Goal: Transaction & Acquisition: Purchase product/service

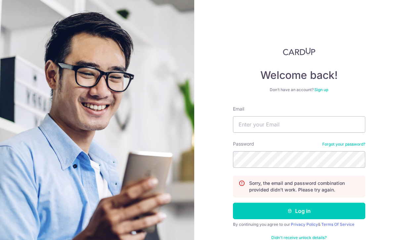
scroll to position [16, 0]
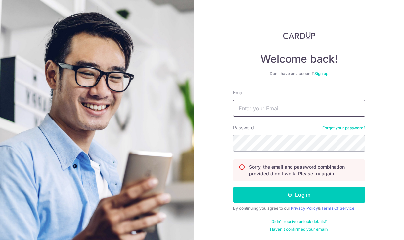
type input "[EMAIL_ADDRESS][DOMAIN_NAME]"
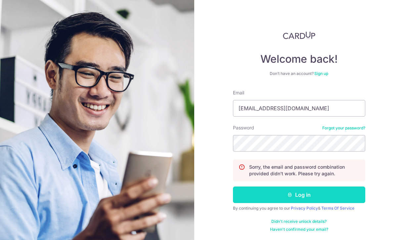
click at [251, 194] on button "Log in" at bounding box center [299, 195] width 132 height 17
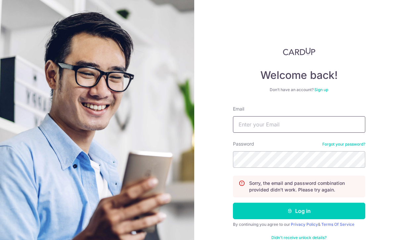
type input "[EMAIL_ADDRESS][DOMAIN_NAME]"
click at [351, 143] on link "Forgot your password?" at bounding box center [343, 144] width 43 height 5
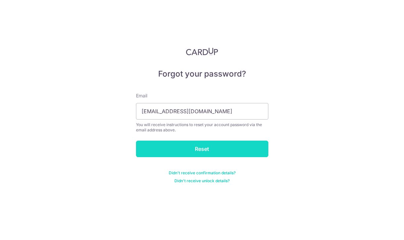
click at [215, 147] on input "Reset" at bounding box center [202, 149] width 132 height 17
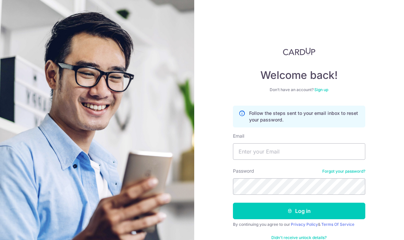
scroll to position [16, 0]
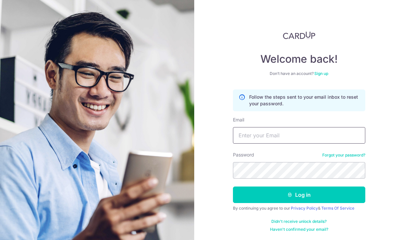
type input "[EMAIL_ADDRESS][DOMAIN_NAME]"
click at [155, 165] on section "Welcome back! Don’t have an account? Sign up Follow the steps sent to your emai…" at bounding box center [202, 120] width 404 height 240
click at [233, 187] on button "Log in" at bounding box center [299, 195] width 132 height 17
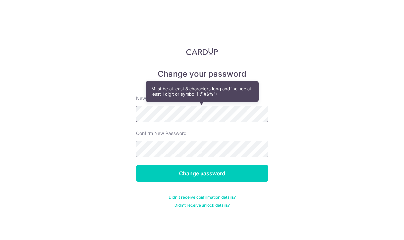
click at [69, 111] on div "Change your password New password Confirm New Password Change password Didn't r…" at bounding box center [202, 120] width 404 height 240
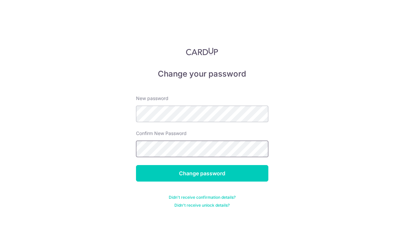
click at [136, 165] on input "Change password" at bounding box center [202, 173] width 132 height 17
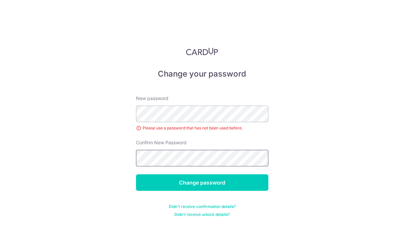
click at [136, 175] on input "Change password" at bounding box center [202, 183] width 132 height 17
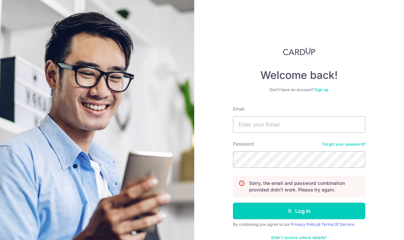
type input "[EMAIL_ADDRESS][DOMAIN_NAME]"
click at [176, 155] on section "Welcome back! Don’t have an account? Sign up Email [EMAIL_ADDRESS][DOMAIN_NAME]…" at bounding box center [202, 120] width 404 height 240
click at [179, 148] on section "Welcome back! Don’t have an account? Sign up Email sophzzzr0@gmail.com Password…" at bounding box center [202, 120] width 404 height 240
click at [233, 203] on button "Log in" at bounding box center [299, 211] width 132 height 17
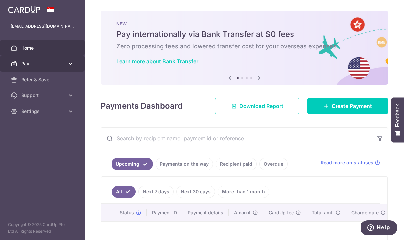
click at [18, 61] on link "Pay" at bounding box center [42, 64] width 85 height 16
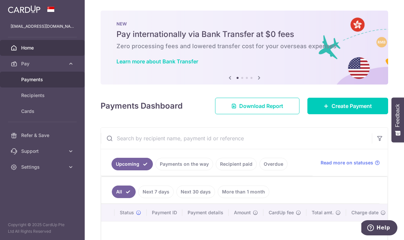
click at [33, 83] on link "Payments" at bounding box center [42, 80] width 85 height 16
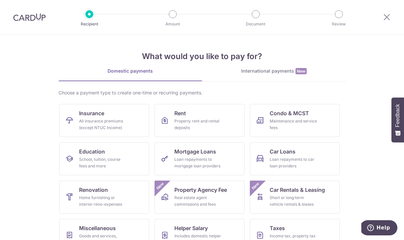
click at [21, 25] on div at bounding box center [29, 17] width 59 height 34
click at [21, 17] on img at bounding box center [29, 17] width 32 height 8
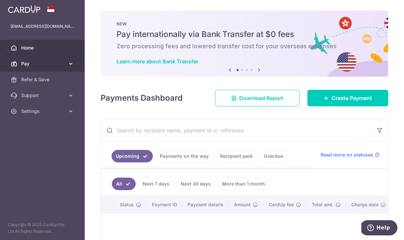
click at [43, 62] on span "Pay" at bounding box center [43, 64] width 44 height 7
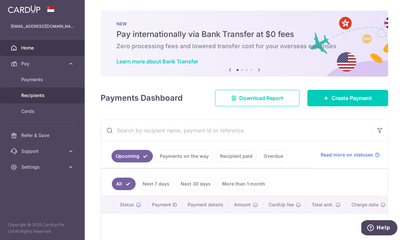
click at [37, 96] on span "Recipients" at bounding box center [43, 95] width 44 height 7
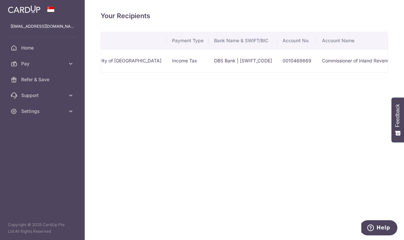
scroll to position [0, 116]
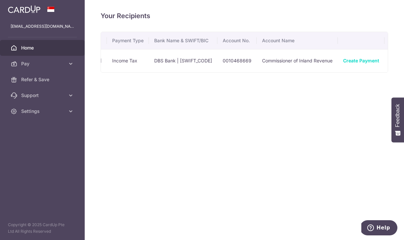
click at [40, 46] on span "Home" at bounding box center [43, 48] width 44 height 7
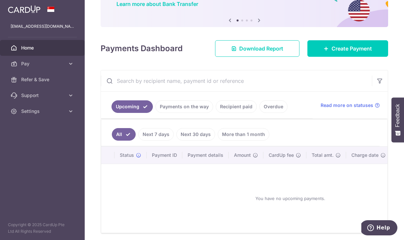
scroll to position [61, 0]
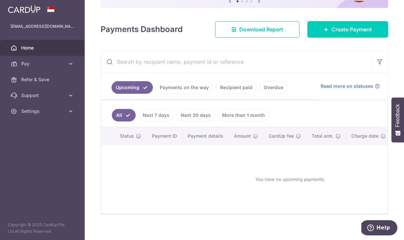
click at [191, 90] on link "Payments on the way" at bounding box center [184, 87] width 58 height 13
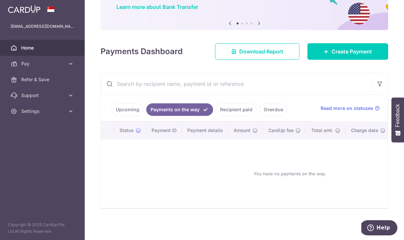
click at [235, 108] on link "Recipient paid" at bounding box center [236, 109] width 41 height 13
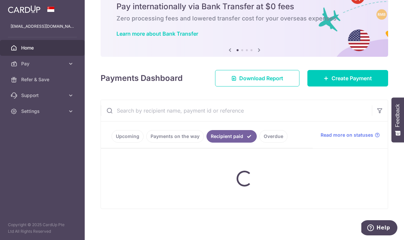
scroll to position [10, 0]
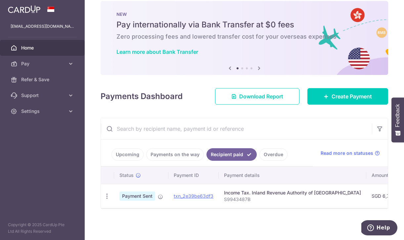
click at [268, 157] on link "Overdue" at bounding box center [273, 154] width 28 height 13
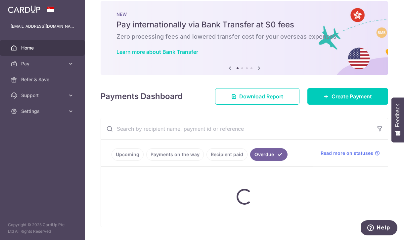
scroll to position [55, 0]
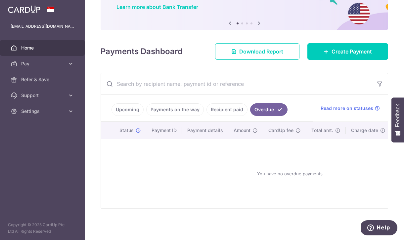
click at [124, 110] on link "Upcoming" at bounding box center [127, 109] width 32 height 13
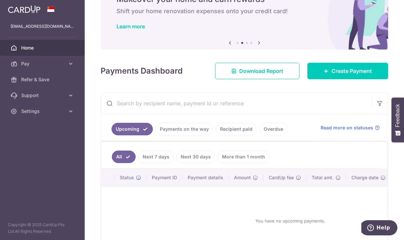
scroll to position [31, 0]
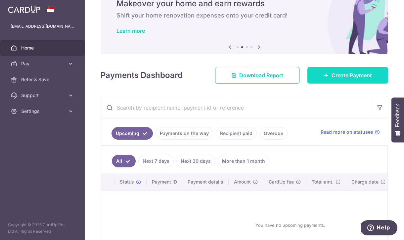
click at [312, 79] on link "Create Payment" at bounding box center [347, 75] width 81 height 17
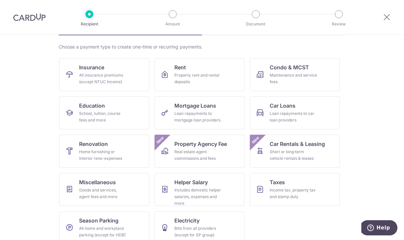
scroll to position [56, 0]
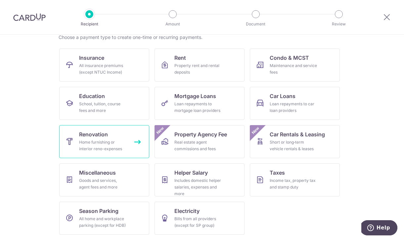
click at [117, 145] on div "Home furnishing or interior reno-expenses" at bounding box center [103, 145] width 48 height 13
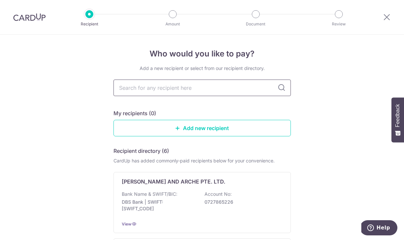
click at [131, 87] on input "text" at bounding box center [201, 88] width 177 height 17
click at [191, 91] on input "text" at bounding box center [201, 88] width 177 height 17
type input "le interior avenue"
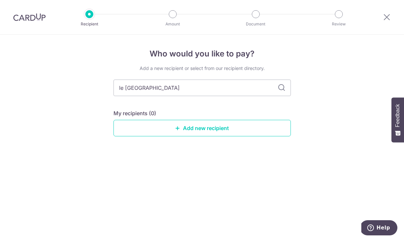
click at [282, 89] on icon at bounding box center [281, 88] width 8 height 8
click at [124, 89] on input "le interior avenue" at bounding box center [201, 88] width 177 height 17
type input "leinterior avenue"
click at [280, 90] on icon at bounding box center [281, 88] width 8 height 8
drag, startPoint x: 175, startPoint y: 87, endPoint x: 138, endPoint y: 87, distance: 37.0
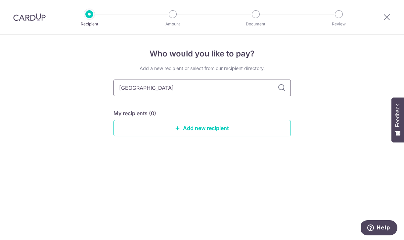
click at [138, 87] on input "leinterior avenue" at bounding box center [201, 88] width 177 height 17
type input "l"
click at [282, 91] on icon at bounding box center [281, 88] width 8 height 8
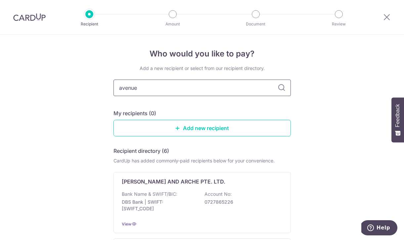
type input "avenue"
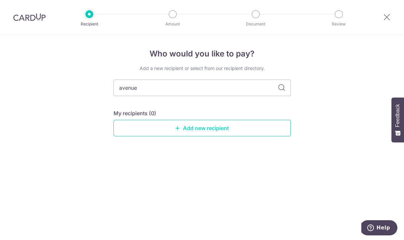
click at [211, 131] on link "Add new recipient" at bounding box center [201, 128] width 177 height 17
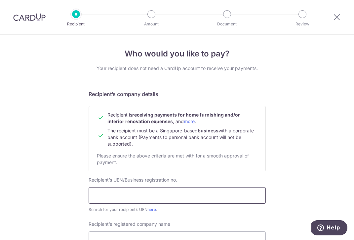
click at [110, 198] on input "text" at bounding box center [177, 195] width 177 height 17
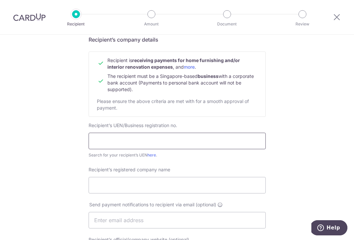
scroll to position [56, 0]
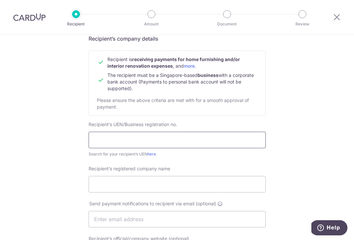
type input "202116094G"
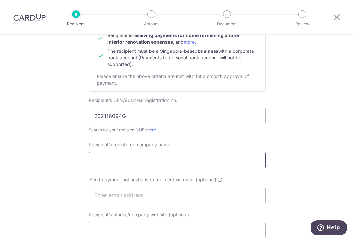
click at [120, 160] on input "Recipient’s registered company name" at bounding box center [177, 160] width 177 height 17
type input "LE INTERIOR AVENUE PTE LTD"
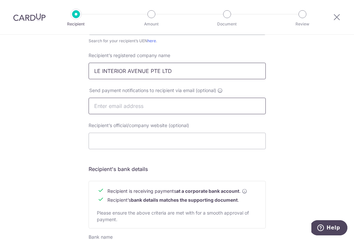
scroll to position [170, 0]
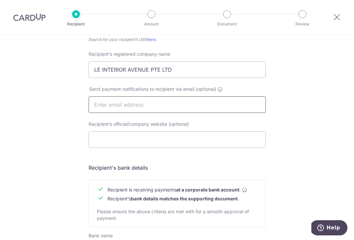
click at [114, 108] on input "text" at bounding box center [177, 105] width 177 height 17
type input "[EMAIL_ADDRESS][DOMAIN_NAME]"
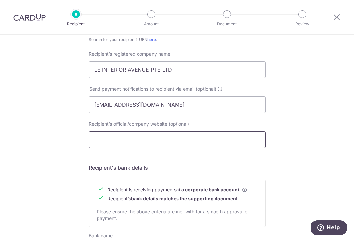
click at [128, 147] on input "Recipient’s official/company website (optional)" at bounding box center [177, 140] width 177 height 17
click at [56, 149] on div "Who would you like to pay? Your recipient does not need a CardUp account to rec…" at bounding box center [177, 112] width 354 height 497
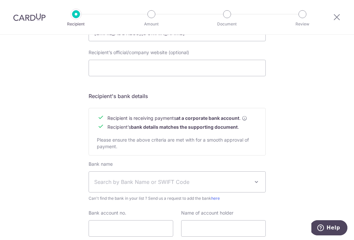
scroll to position [274, 0]
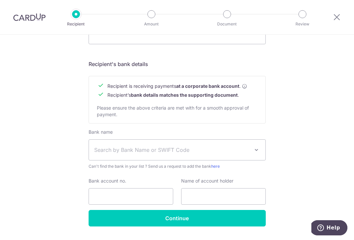
click at [110, 149] on span "Search by Bank Name or SWIFT Code" at bounding box center [171, 150] width 155 height 8
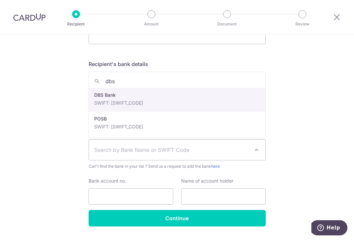
type input "dbs"
select select "6"
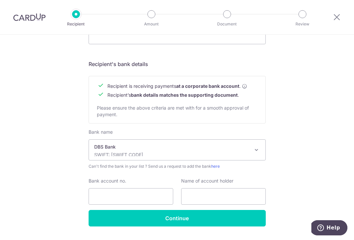
scroll to position [282, 0]
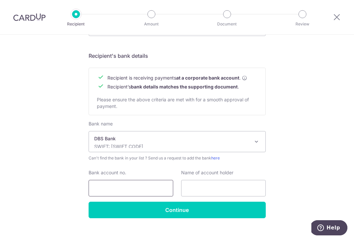
click at [119, 183] on input "Bank account no." at bounding box center [131, 188] width 85 height 17
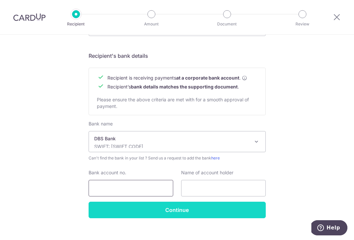
type input "0720390652"
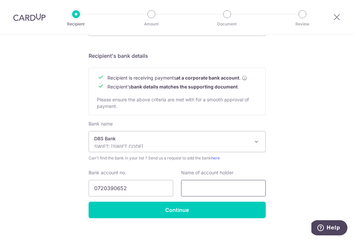
click at [199, 185] on input "text" at bounding box center [223, 188] width 85 height 17
click at [241, 185] on input "text" at bounding box center [223, 188] width 85 height 17
type input "Le interior avenue pte ltd"
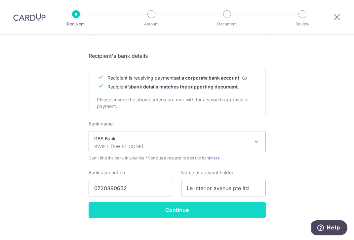
click at [228, 209] on input "Continue" at bounding box center [177, 210] width 177 height 17
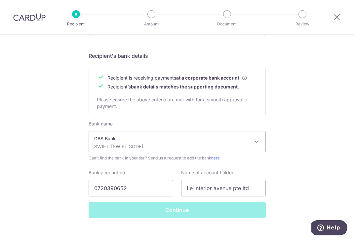
scroll to position [292, 0]
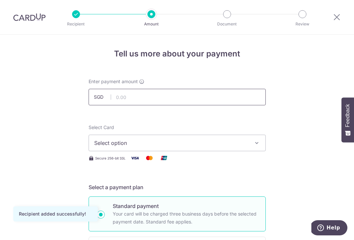
click at [156, 100] on input "text" at bounding box center [177, 97] width 177 height 17
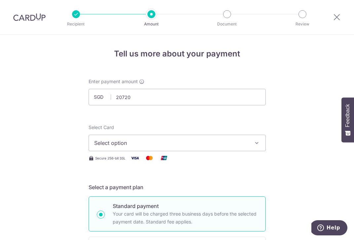
type input "20,720.00"
click at [148, 145] on span "Select option" at bounding box center [171, 143] width 154 height 8
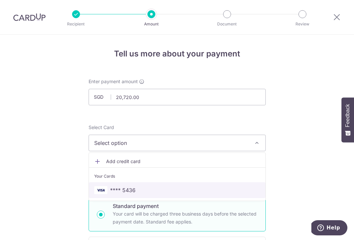
click at [128, 188] on span "**** 5436" at bounding box center [122, 190] width 25 height 8
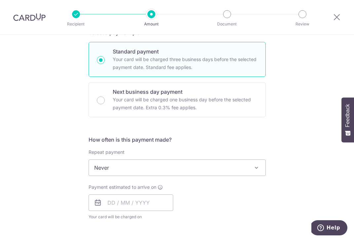
scroll to position [160, 0]
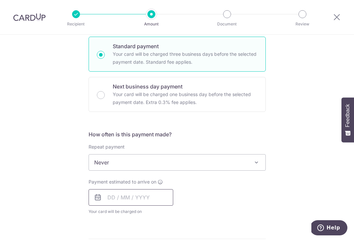
click at [118, 197] on input "text" at bounding box center [131, 197] width 85 height 17
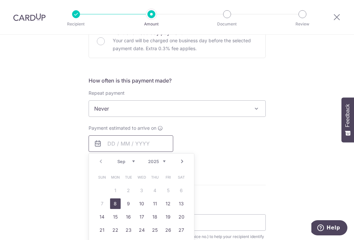
scroll to position [235, 0]
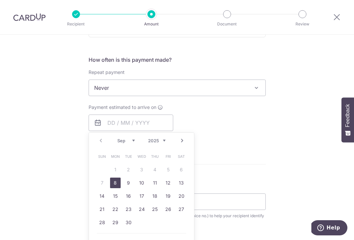
click at [113, 181] on link "8" at bounding box center [115, 183] width 11 height 11
type input "08/09/2025"
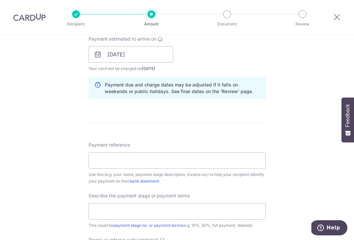
scroll to position [307, 0]
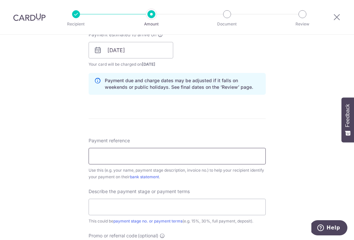
click at [113, 154] on input "Payment reference" at bounding box center [177, 156] width 177 height 17
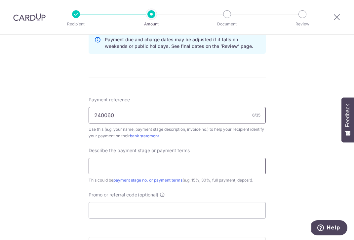
type input "240060"
click at [153, 164] on input "text" at bounding box center [177, 166] width 177 height 17
click at [209, 151] on div "Describe the payment stage or payment terms This could be payment stage no. or …" at bounding box center [177, 165] width 177 height 36
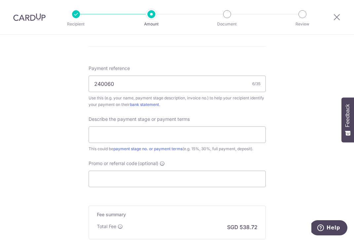
scroll to position [383, 0]
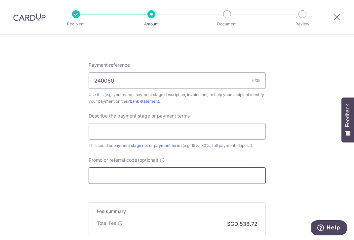
click at [165, 179] on input "Promo or referral code (optional)" at bounding box center [177, 176] width 177 height 17
paste input "RENO25ONE"
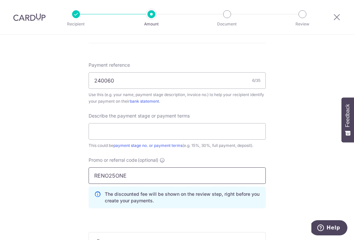
type input "RENO25ONE"
click at [287, 191] on div "Tell us more about your payment Enter payment amount SGD 20,720.00 20720.00 Rec…" at bounding box center [177, 1] width 354 height 699
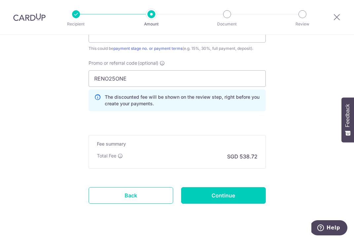
scroll to position [494, 0]
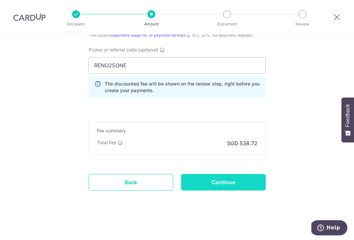
click at [220, 180] on input "Continue" at bounding box center [223, 182] width 85 height 17
type input "Create Schedule"
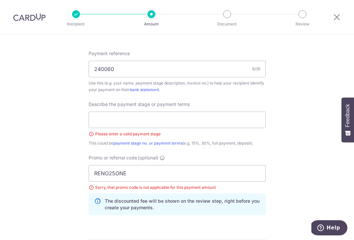
scroll to position [394, 0]
click at [95, 119] on input "text" at bounding box center [177, 120] width 177 height 17
type input "40%"
click at [143, 173] on input "RENO25ONE" at bounding box center [177, 174] width 177 height 17
click button "Add Card" at bounding box center [0, 0] width 0 height 0
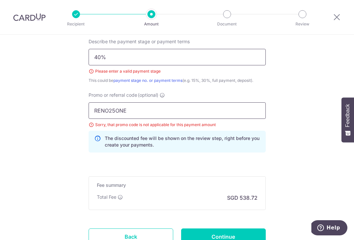
scroll to position [512, 0]
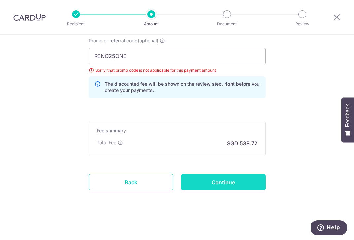
click at [222, 185] on input "Continue" at bounding box center [223, 182] width 85 height 17
type input "Create Schedule"
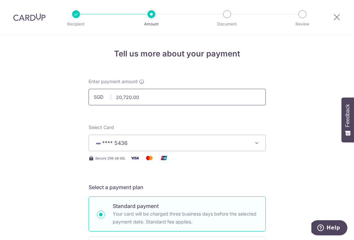
click at [140, 98] on input "20,720.00" at bounding box center [177, 97] width 177 height 17
type input "20,000.00"
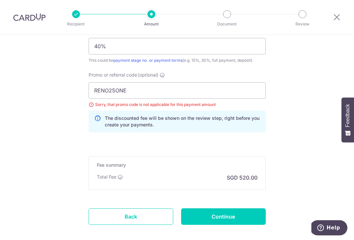
scroll to position [478, 0]
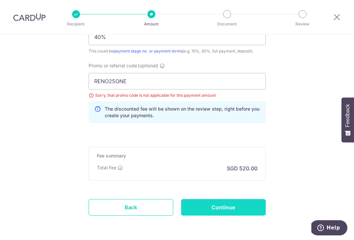
click at [196, 209] on input "Continue" at bounding box center [223, 207] width 85 height 17
type input "Update Schedule"
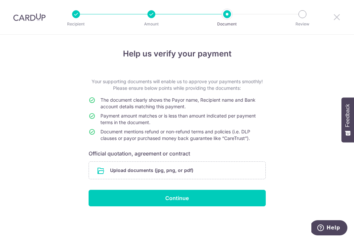
click at [335, 15] on icon at bounding box center [337, 17] width 8 height 8
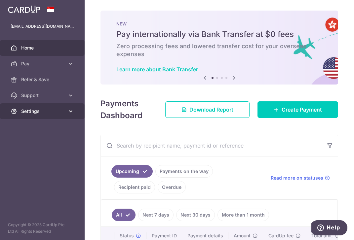
click at [45, 115] on link "Settings" at bounding box center [42, 111] width 85 height 16
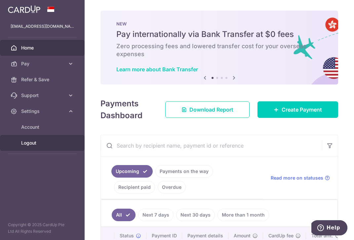
click at [28, 144] on span "Logout" at bounding box center [43, 143] width 44 height 7
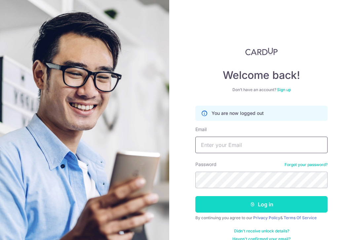
type input "[EMAIL_ADDRESS][DOMAIN_NAME]"
click at [249, 204] on button "Log in" at bounding box center [261, 204] width 132 height 17
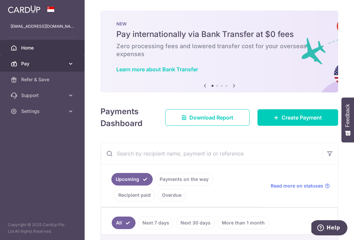
click at [44, 62] on span "Pay" at bounding box center [43, 64] width 44 height 7
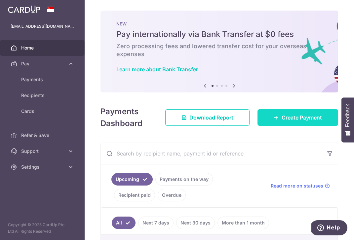
click at [268, 119] on link "Create Payment" at bounding box center [298, 117] width 81 height 17
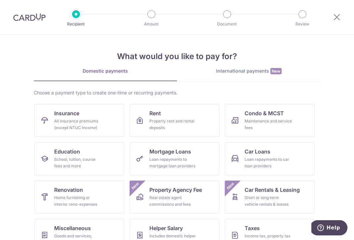
scroll to position [56, 0]
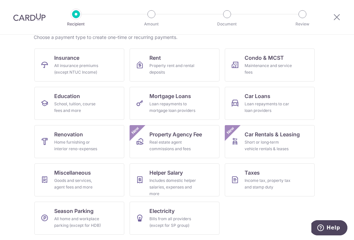
click at [29, 20] on img at bounding box center [29, 17] width 32 height 8
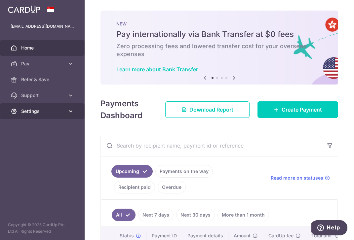
click at [36, 114] on span "Settings" at bounding box center [43, 111] width 44 height 7
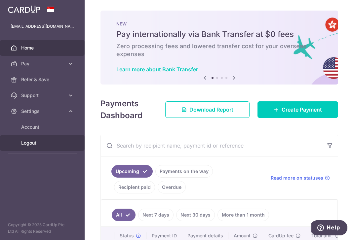
click at [37, 142] on span "Logout" at bounding box center [43, 143] width 44 height 7
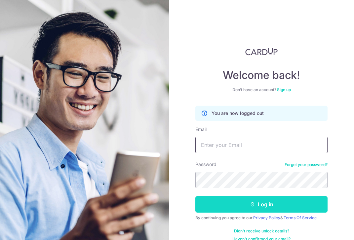
type input "[EMAIL_ADDRESS][DOMAIN_NAME]"
click at [253, 212] on button "Log in" at bounding box center [261, 204] width 132 height 17
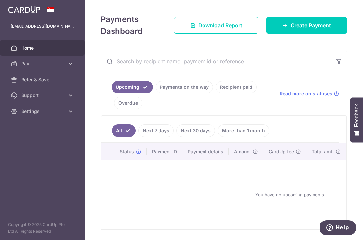
scroll to position [93, 0]
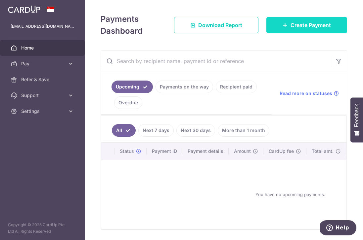
click at [283, 27] on icon at bounding box center [284, 24] width 5 height 5
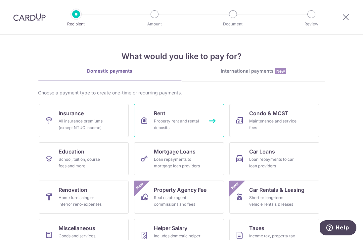
scroll to position [56, 0]
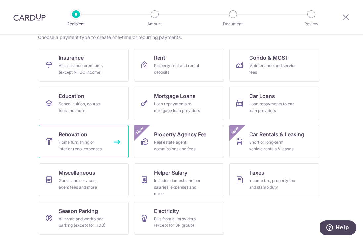
click at [111, 138] on link "Renovation Home furnishing or interior reno-expenses" at bounding box center [84, 141] width 90 height 33
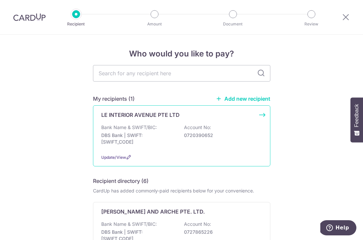
click at [147, 141] on p "DBS Bank | SWIFT: [SWIFT_CODE]" at bounding box center [138, 138] width 74 height 13
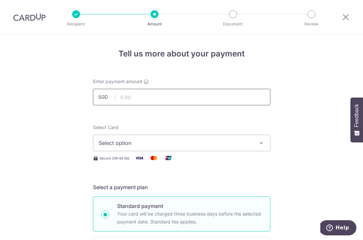
click at [132, 101] on input "text" at bounding box center [181, 97] width 177 height 17
type input "20,000.00"
click at [186, 153] on div "Select Card Select option Add credit card Your Cards **** 5436 Secure 256-bit S…" at bounding box center [181, 143] width 177 height 38
click at [186, 139] on button "Select option" at bounding box center [181, 143] width 177 height 17
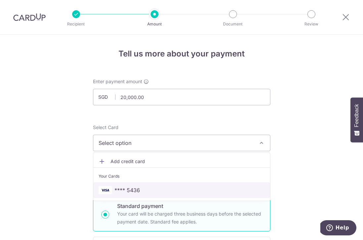
click at [135, 188] on span "**** 5436" at bounding box center [126, 190] width 25 height 8
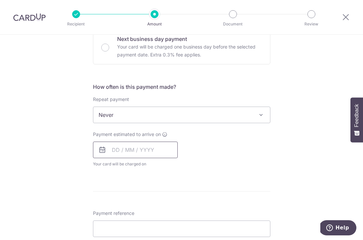
scroll to position [209, 0]
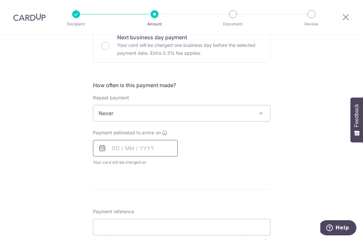
click at [124, 150] on input "text" at bounding box center [135, 148] width 85 height 17
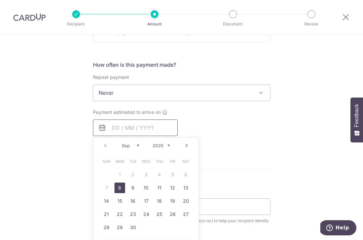
scroll to position [231, 0]
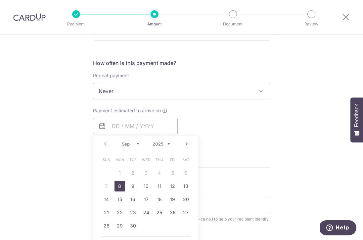
click at [118, 188] on link "8" at bounding box center [119, 186] width 11 height 11
type input "08/09/2025"
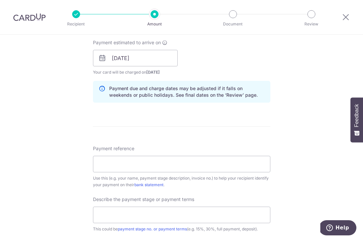
scroll to position [335, 0]
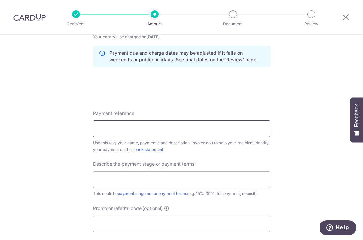
click at [172, 133] on input "Payment reference" at bounding box center [181, 129] width 177 height 17
type input "240061"
click at [112, 185] on input "text" at bounding box center [181, 180] width 177 height 17
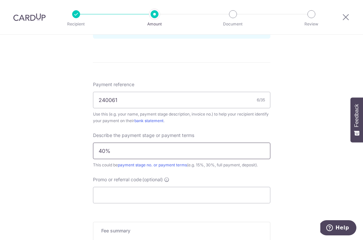
scroll to position [371, 0]
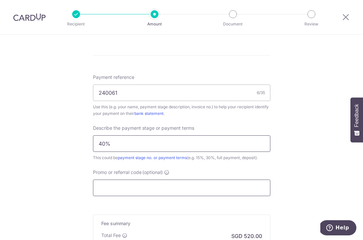
type input "40%"
click at [145, 188] on input "Promo or referral code (optional)" at bounding box center [181, 188] width 177 height 17
paste input "$0.00"
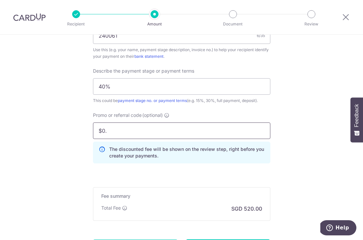
scroll to position [432, 0]
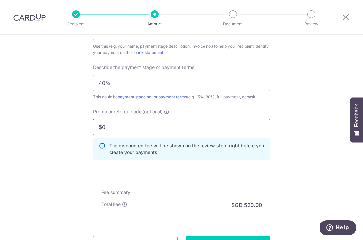
type input "$"
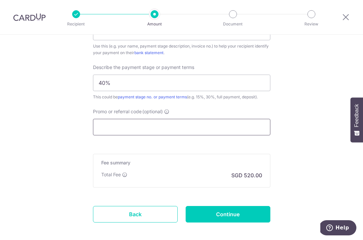
paste input "RENO25ONE"
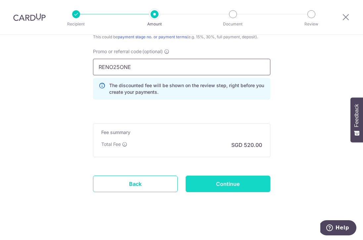
scroll to position [494, 0]
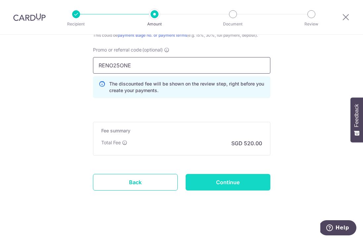
type input "RENO25ONE"
click at [206, 175] on input "Continue" at bounding box center [227, 182] width 85 height 17
type input "Create Schedule"
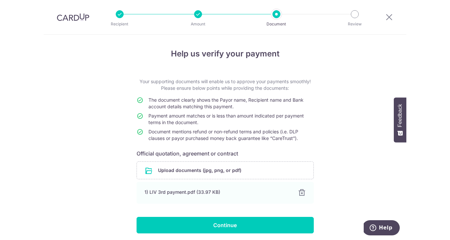
scroll to position [24, 0]
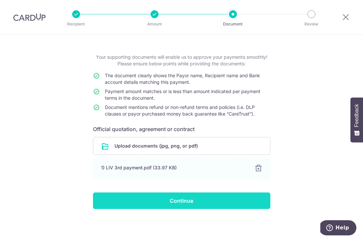
click at [156, 203] on input "Continue" at bounding box center [181, 201] width 177 height 17
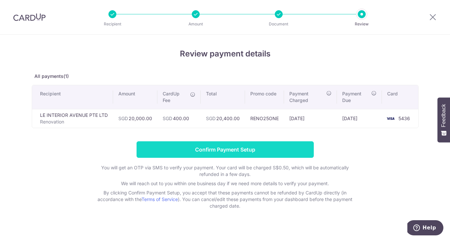
click at [196, 144] on input "Confirm Payment Setup" at bounding box center [225, 150] width 177 height 17
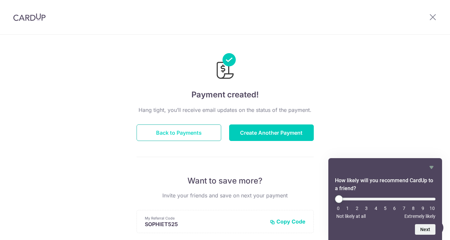
click at [195, 131] on button "Back to Payments" at bounding box center [179, 133] width 85 height 17
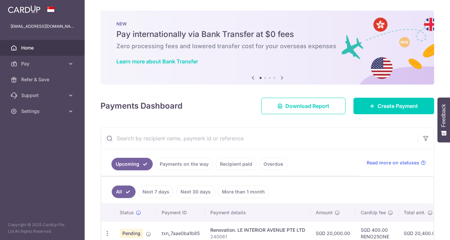
scroll to position [38, 0]
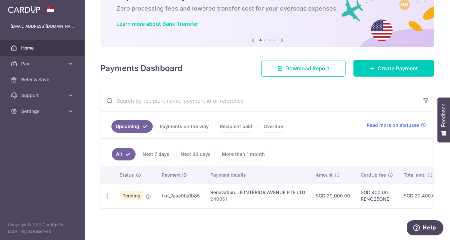
click at [232, 128] on link "Recipient paid" at bounding box center [236, 126] width 41 height 13
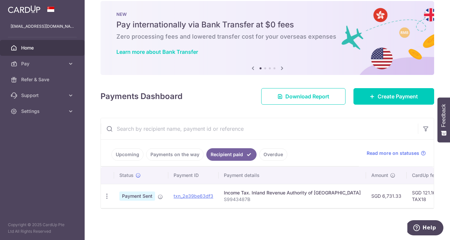
scroll to position [10, 0]
click at [128, 156] on link "Upcoming" at bounding box center [127, 154] width 32 height 13
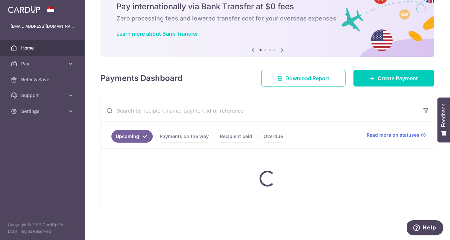
scroll to position [38, 0]
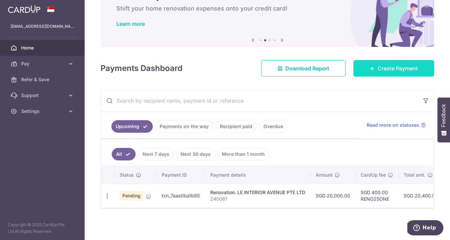
click at [381, 69] on span "Create Payment" at bounding box center [398, 68] width 40 height 8
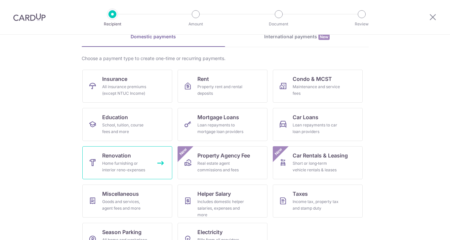
scroll to position [39, 0]
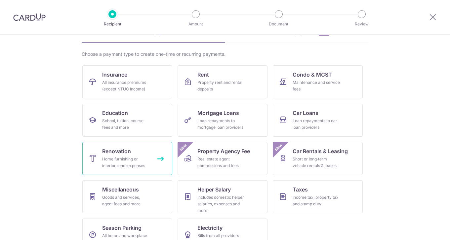
click at [123, 161] on div "Home furnishing or interior reno-expenses" at bounding box center [126, 162] width 48 height 13
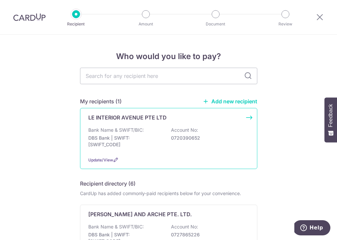
click at [127, 128] on p "Bank Name & SWIFT/BIC:" at bounding box center [116, 130] width 56 height 7
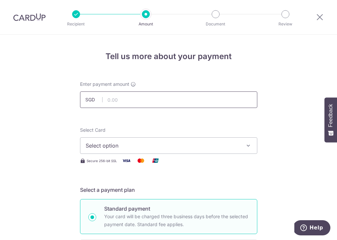
click at [113, 99] on input "text" at bounding box center [168, 100] width 177 height 17
type input "720.00"
click at [188, 128] on div "Select Card Select option Add credit card Your Cards **** 5436" at bounding box center [168, 140] width 177 height 27
click at [167, 146] on span "Select option" at bounding box center [163, 146] width 154 height 8
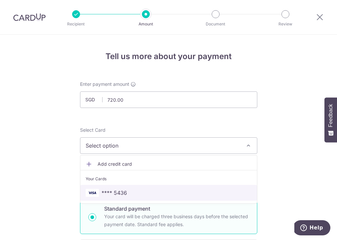
click at [130, 189] on span "**** 5436" at bounding box center [169, 193] width 166 height 8
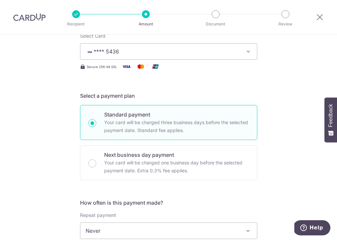
scroll to position [158, 0]
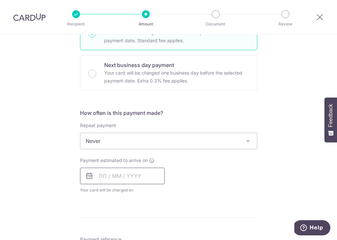
click at [101, 175] on input "text" at bounding box center [122, 176] width 85 height 17
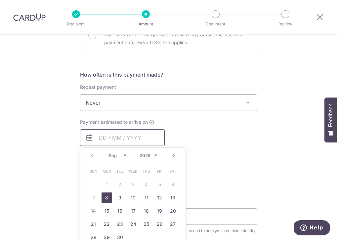
scroll to position [228, 0]
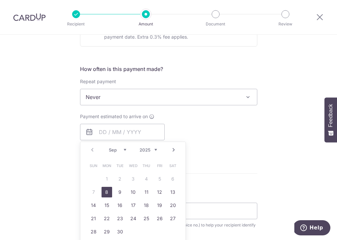
click at [109, 192] on link "8" at bounding box center [107, 192] width 11 height 11
type input "[DATE]"
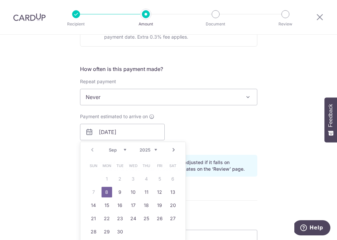
click at [74, 126] on div "Tell us more about your payment Enter payment amount SGD 720.00 720.00 Select C…" at bounding box center [168, 143] width 337 height 672
click at [231, 124] on form "Enter payment amount SGD 720.00 720.00 Select Card **** 5436 Add credit card Yo…" at bounding box center [168, 150] width 177 height 595
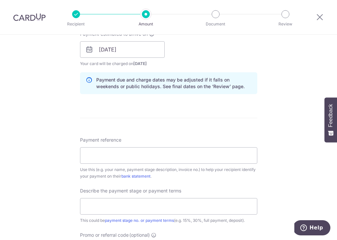
scroll to position [313, 0]
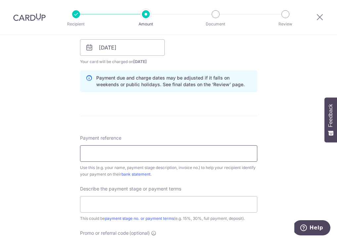
click at [108, 151] on input "Payment reference" at bounding box center [168, 153] width 177 height 17
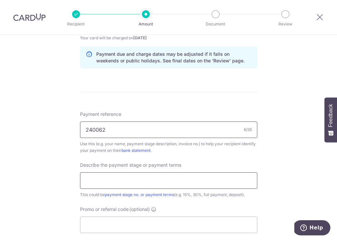
type input "240062"
click at [100, 178] on input "text" at bounding box center [168, 181] width 177 height 17
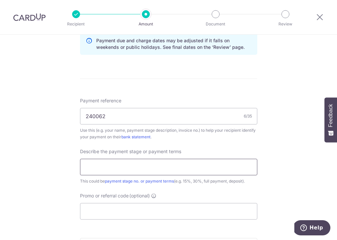
type input "40%"
click at [121, 210] on input "Promo or referral code (optional)" at bounding box center [168, 211] width 177 height 17
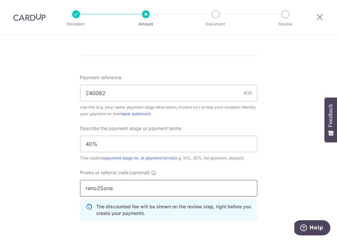
type input "reno25one"
click button "Add Card" at bounding box center [0, 0] width 0 height 0
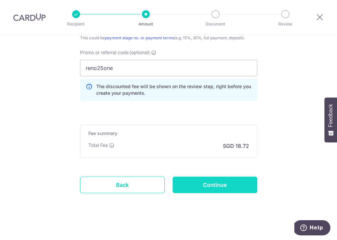
click at [201, 182] on input "Continue" at bounding box center [215, 185] width 85 height 17
type input "Create Schedule"
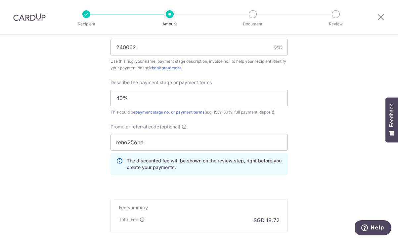
scroll to position [418, 0]
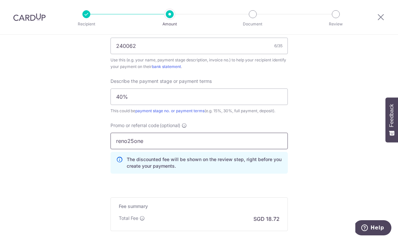
drag, startPoint x: 153, startPoint y: 139, endPoint x: 64, endPoint y: 139, distance: 88.6
paste input "OFF225"
type input "OFF225"
click button "Add Card" at bounding box center [0, 0] width 0 height 0
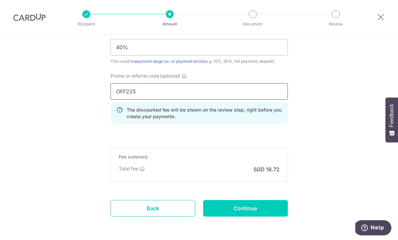
scroll to position [473, 0]
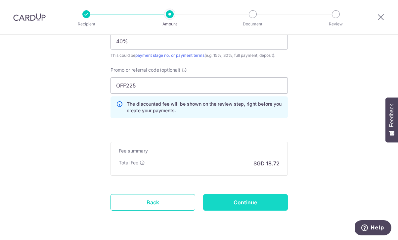
click at [238, 199] on input "Continue" at bounding box center [245, 202] width 85 height 17
type input "Update Schedule"
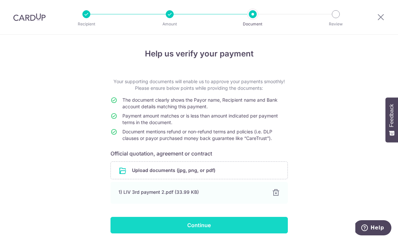
click at [214, 229] on input "Continue" at bounding box center [198, 225] width 177 height 17
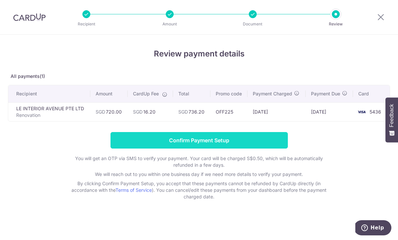
click at [233, 137] on input "Confirm Payment Setup" at bounding box center [198, 140] width 177 height 17
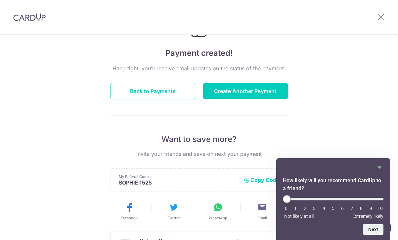
scroll to position [53, 0]
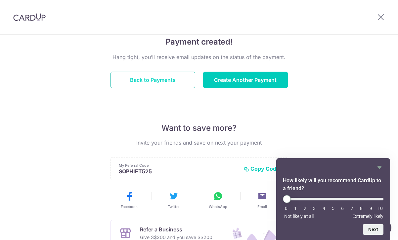
click at [175, 79] on button "Back to Payments" at bounding box center [152, 80] width 85 height 17
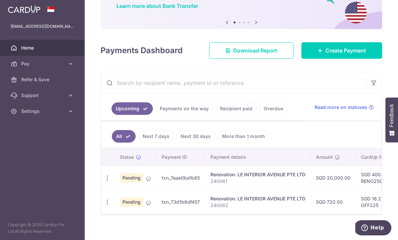
scroll to position [62, 0]
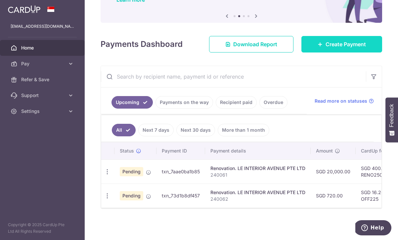
click at [332, 50] on link "Create Payment" at bounding box center [341, 44] width 81 height 17
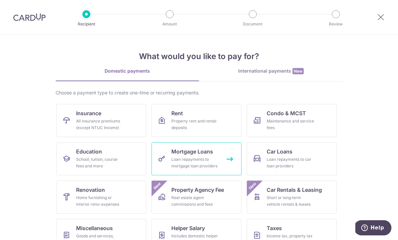
scroll to position [56, 0]
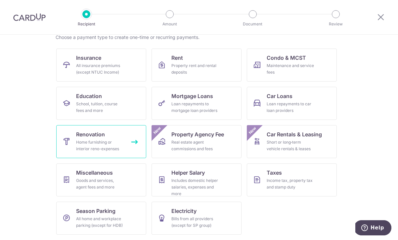
click at [103, 140] on div "Home furnishing or interior reno-expenses" at bounding box center [100, 145] width 48 height 13
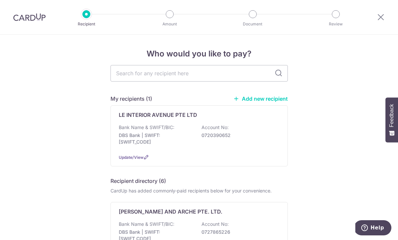
click at [243, 99] on link "Add new recipient" at bounding box center [260, 99] width 55 height 7
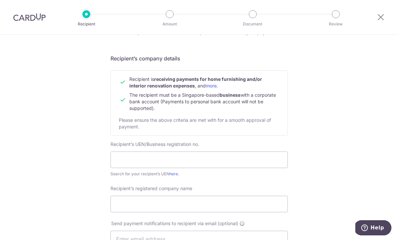
scroll to position [40, 0]
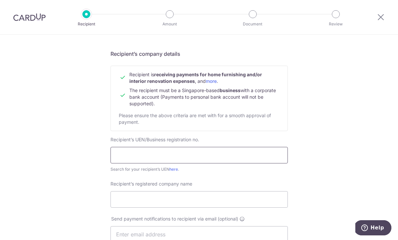
click at [153, 162] on input "text" at bounding box center [198, 155] width 177 height 17
type input "l"
type input "201717211N"
click at [146, 200] on input "Recipient’s registered company name" at bounding box center [198, 199] width 177 height 17
type input "LE INTERIOR AFFAIRS PTE. LTD."
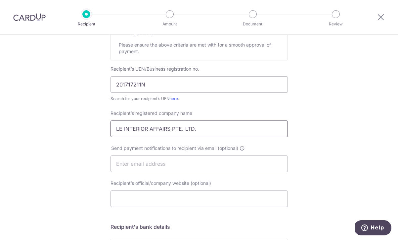
scroll to position [118, 0]
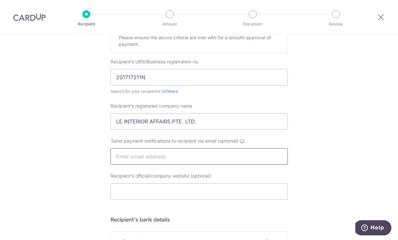
click at [137, 156] on input "text" at bounding box center [198, 156] width 177 height 17
type input "sophzzzr0@gmail.com"
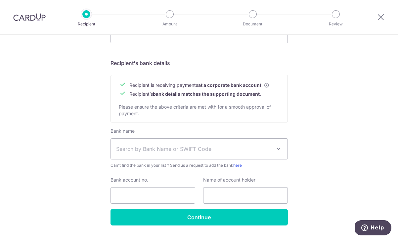
scroll to position [277, 0]
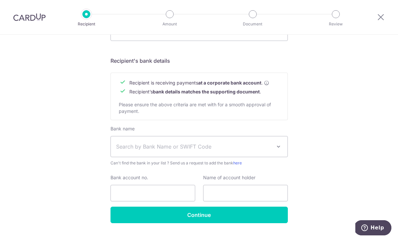
click at [130, 145] on span "Search by Bank Name or SWIFT Code" at bounding box center [193, 147] width 155 height 8
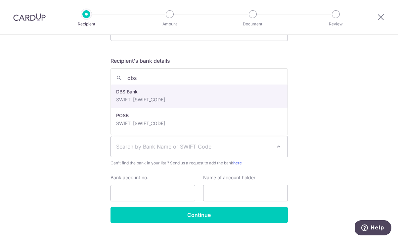
type input "dbs"
click at [149, 98] on div "Recipient is receiving payments at a corporate bank account . Recipient’s bank …" at bounding box center [198, 97] width 177 height 48
click at [76, 110] on div "Who would you like to pay? Your recipient does not need a CardUp account to rec…" at bounding box center [199, 5] width 398 height 497
click at [84, 123] on div "Who would you like to pay? Your recipient does not need a CardUp account to rec…" at bounding box center [199, 5] width 398 height 497
click at [130, 90] on span "Recipient’s bank details matches the supporting document ." at bounding box center [195, 92] width 132 height 6
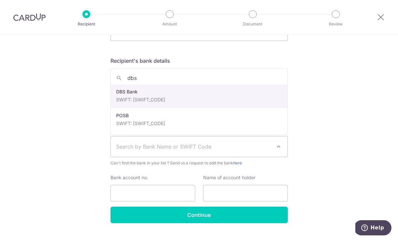
select select "6"
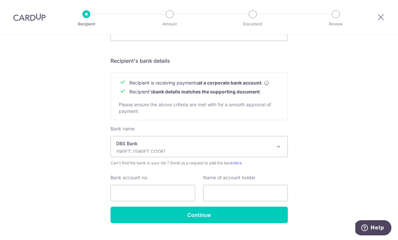
scroll to position [292, 0]
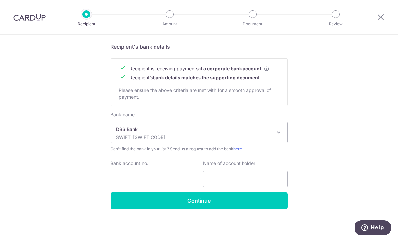
click at [138, 178] on input "Bank account no." at bounding box center [152, 179] width 85 height 17
type input "0549057894"
click at [218, 179] on input "text" at bounding box center [245, 179] width 85 height 17
type input "le interior affairs pte ltd"
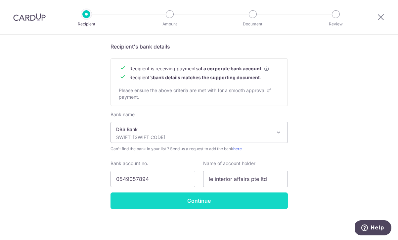
click at [216, 201] on input "Continue" at bounding box center [198, 201] width 177 height 17
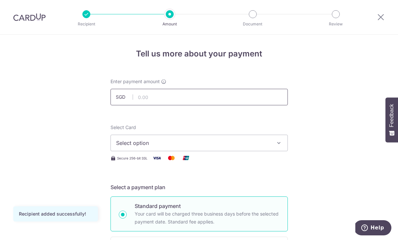
click at [161, 96] on input "text" at bounding box center [198, 97] width 177 height 17
type input "8,715.20"
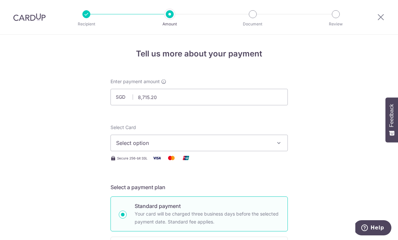
click at [189, 143] on span "Select option" at bounding box center [193, 143] width 154 height 8
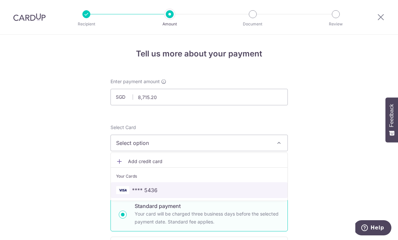
click at [158, 186] on link "**** 5436" at bounding box center [199, 191] width 177 height 16
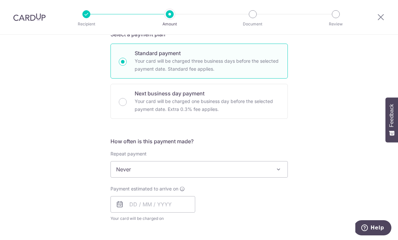
scroll to position [153, 0]
click at [141, 204] on input "text" at bounding box center [152, 205] width 85 height 17
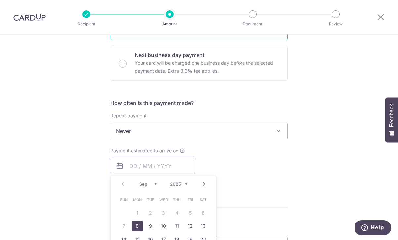
scroll to position [203, 0]
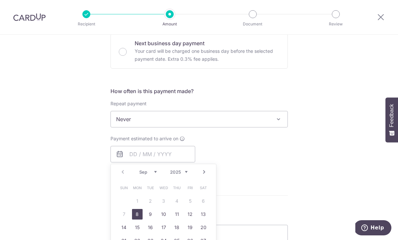
click at [139, 216] on link "8" at bounding box center [137, 214] width 11 height 11
type input "08/09/2025"
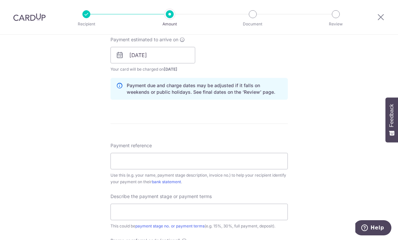
scroll to position [321, 0]
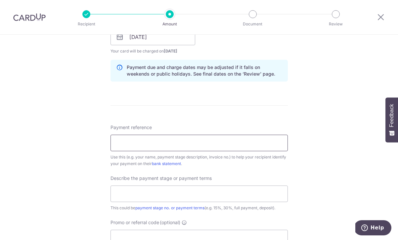
click at [136, 144] on input "Payment reference" at bounding box center [198, 143] width 177 height 17
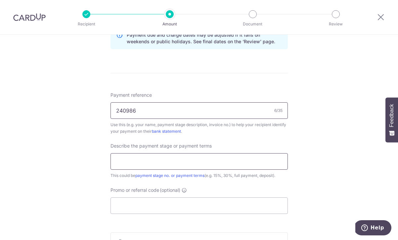
type input "240986"
click at [140, 165] on input "text" at bounding box center [198, 161] width 177 height 17
type input "40%"
click at [139, 205] on input "Promo or referral code (optional)" at bounding box center [198, 206] width 177 height 17
paste input "OFF225"
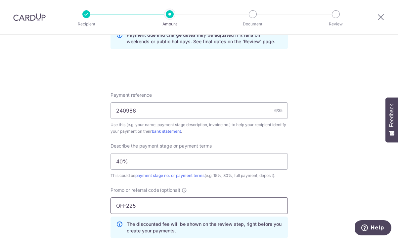
scroll to position [446, 0]
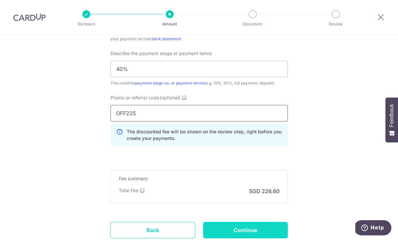
type input "OFF225"
click at [241, 224] on input "Continue" at bounding box center [245, 230] width 85 height 17
type input "Create Schedule"
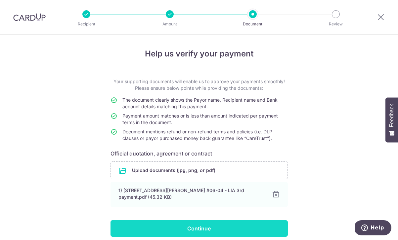
click at [274, 224] on input "Continue" at bounding box center [198, 229] width 177 height 17
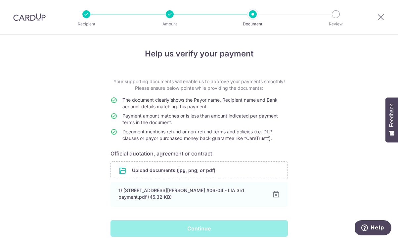
scroll to position [28, 0]
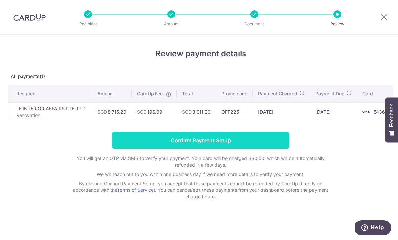
click at [264, 133] on input "Confirm Payment Setup" at bounding box center [200, 140] width 177 height 17
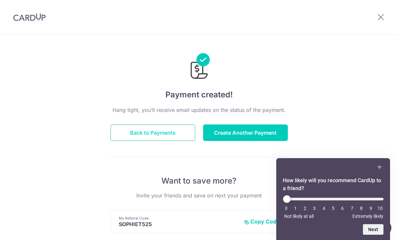
click at [174, 133] on button "Back to Payments" at bounding box center [152, 133] width 85 height 17
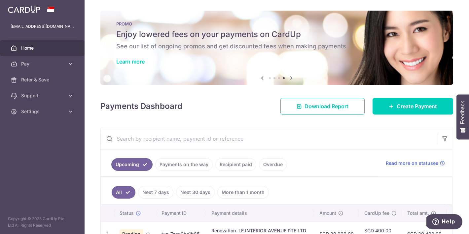
click at [45, 43] on link "Home" at bounding box center [42, 48] width 85 height 16
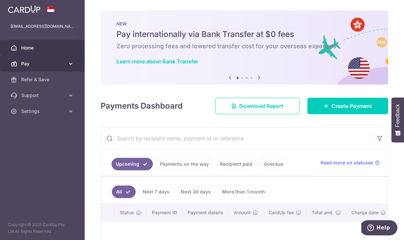
click at [39, 62] on span "Pay" at bounding box center [43, 64] width 44 height 7
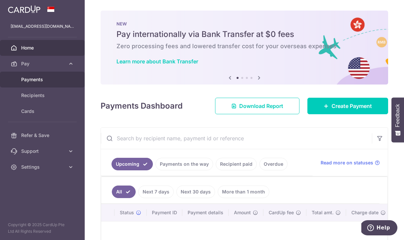
click at [38, 80] on span "Payments" at bounding box center [43, 79] width 44 height 7
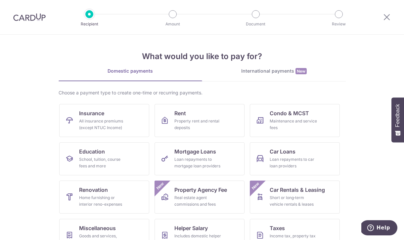
click at [23, 18] on img at bounding box center [29, 17] width 32 height 8
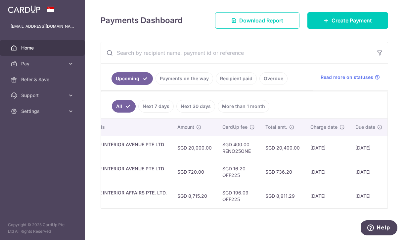
scroll to position [0, 189]
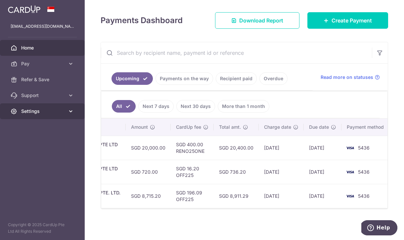
click at [36, 109] on span "Settings" at bounding box center [43, 111] width 44 height 7
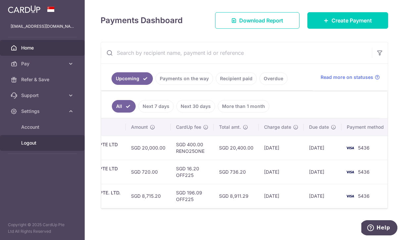
click at [25, 145] on span "Logout" at bounding box center [43, 143] width 44 height 7
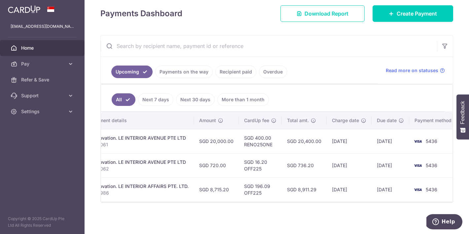
scroll to position [0, 123]
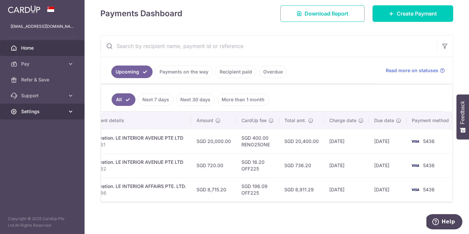
click at [45, 108] on span "Settings" at bounding box center [43, 111] width 44 height 7
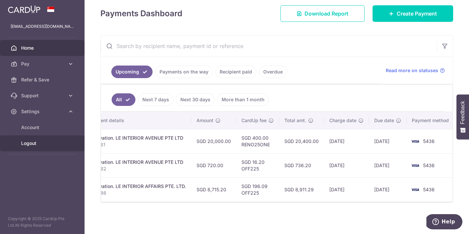
click at [34, 143] on span "Logout" at bounding box center [43, 143] width 44 height 7
